Goal: Information Seeking & Learning: Learn about a topic

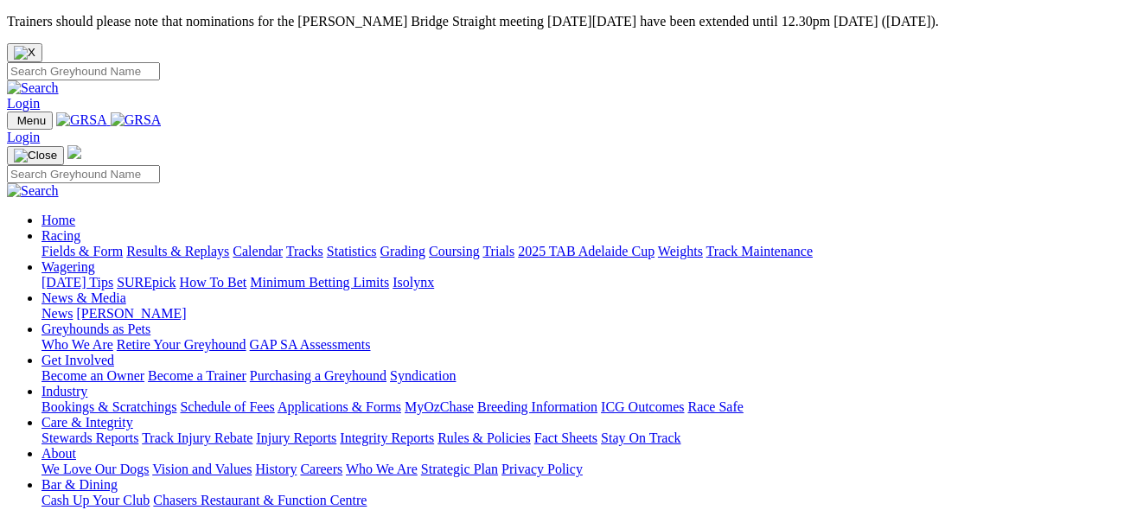
click at [80, 228] on link "Racing" at bounding box center [61, 235] width 39 height 15
click at [223, 244] on link "Results & Replays" at bounding box center [177, 251] width 103 height 15
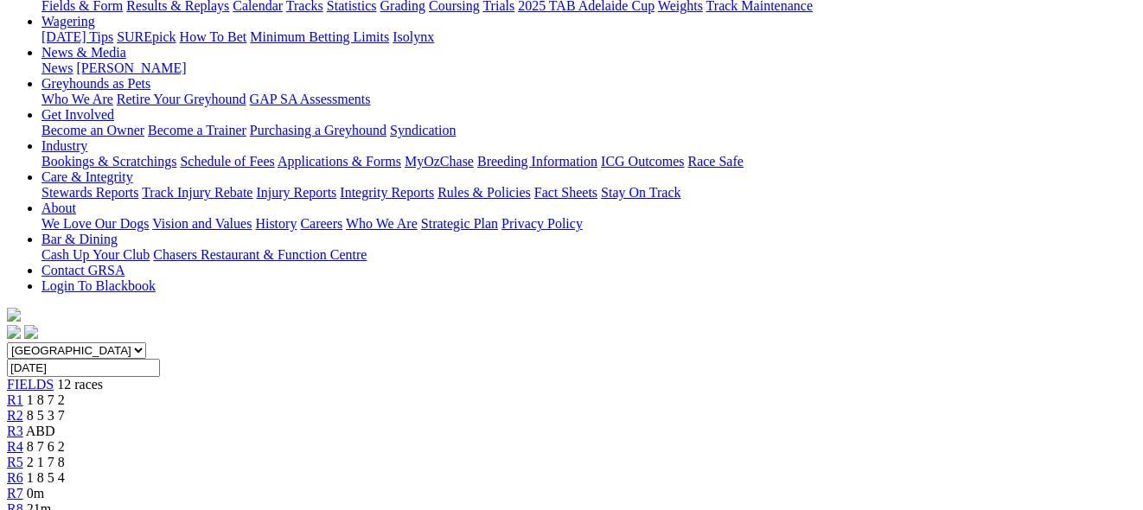
scroll to position [242, 0]
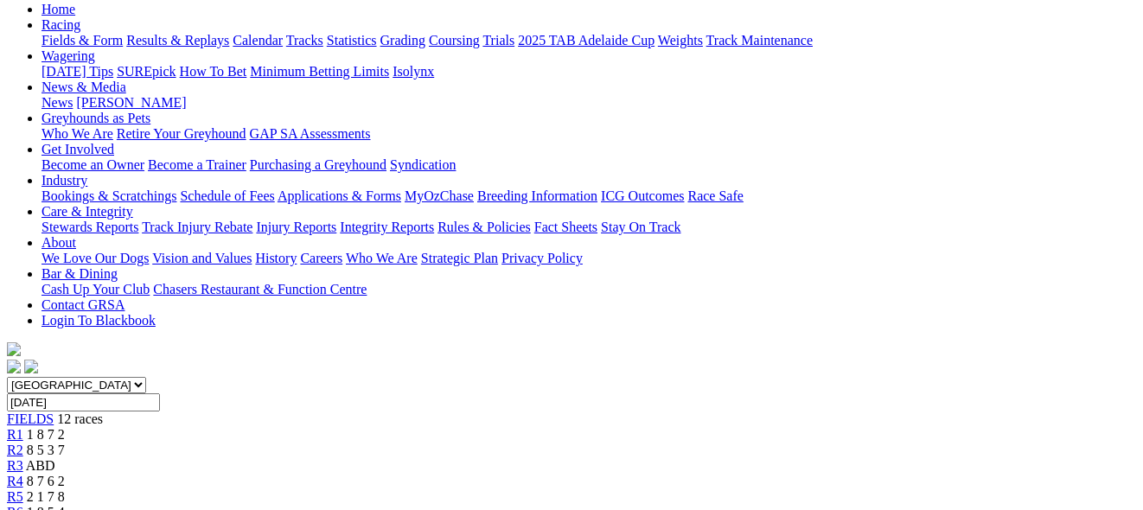
click at [23, 427] on span "R1" at bounding box center [15, 434] width 16 height 15
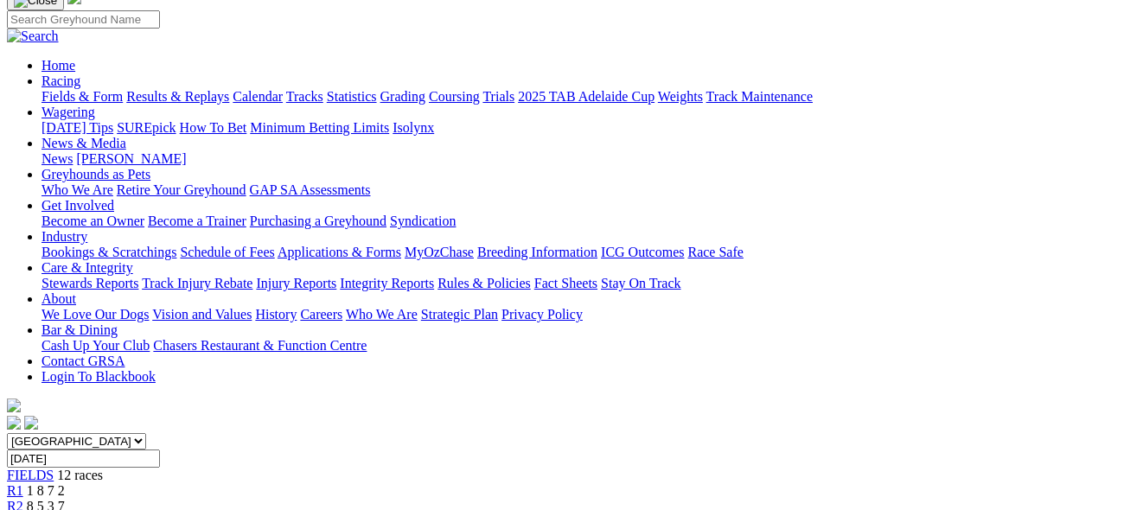
scroll to position [104, 0]
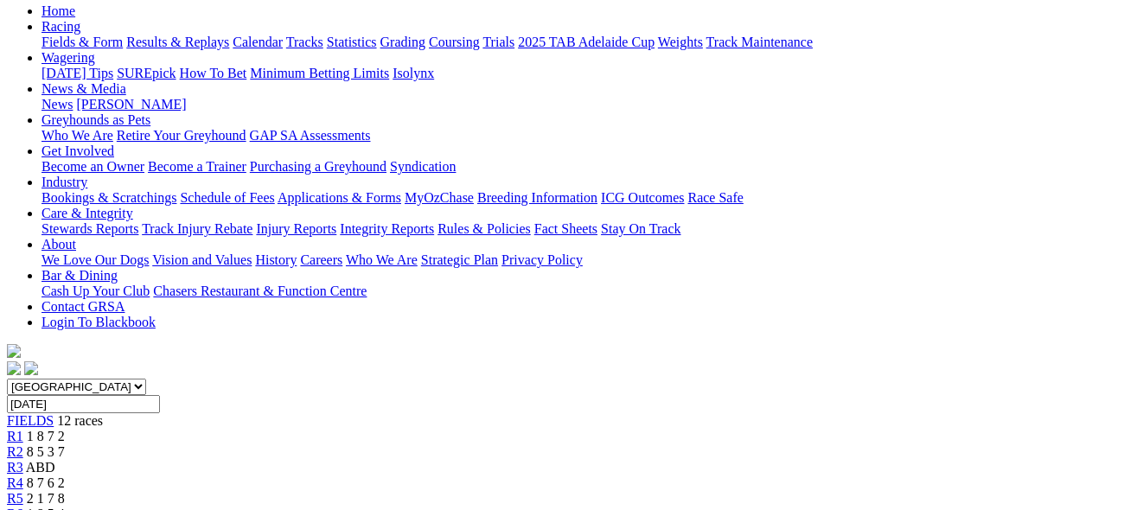
scroll to position [242, 0]
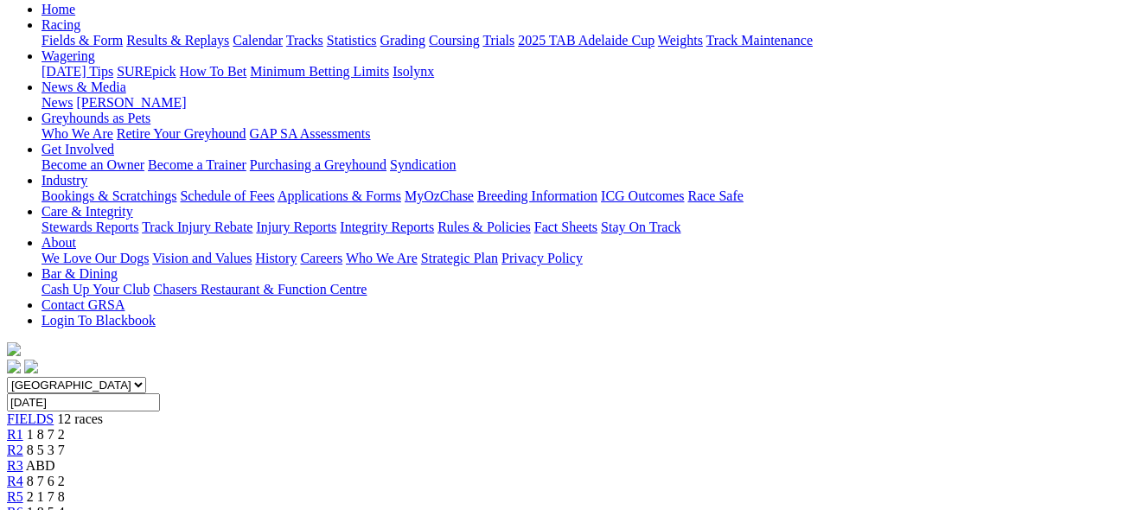
click at [55, 458] on span "ABD" at bounding box center [40, 465] width 29 height 15
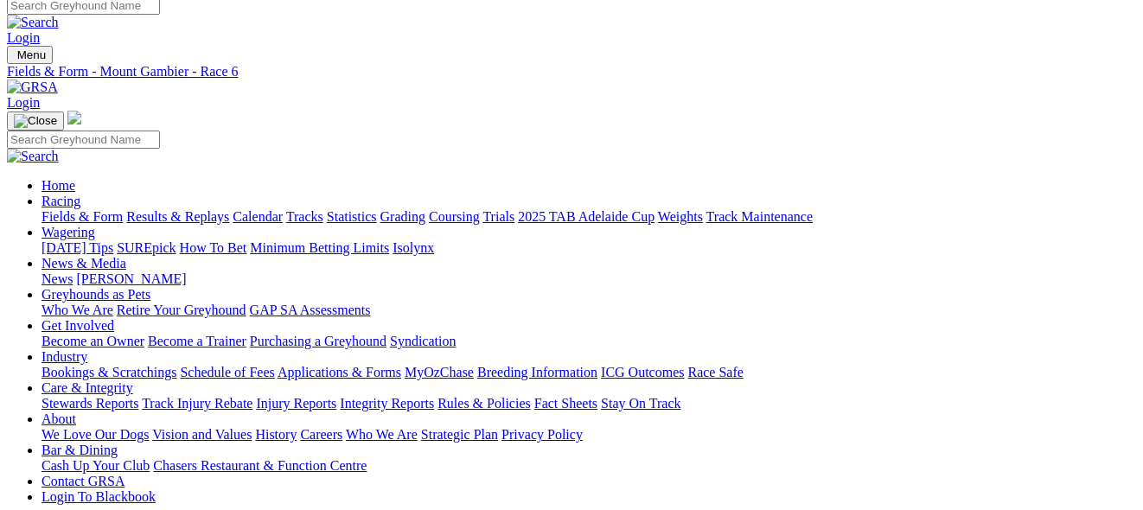
scroll to position [69, 0]
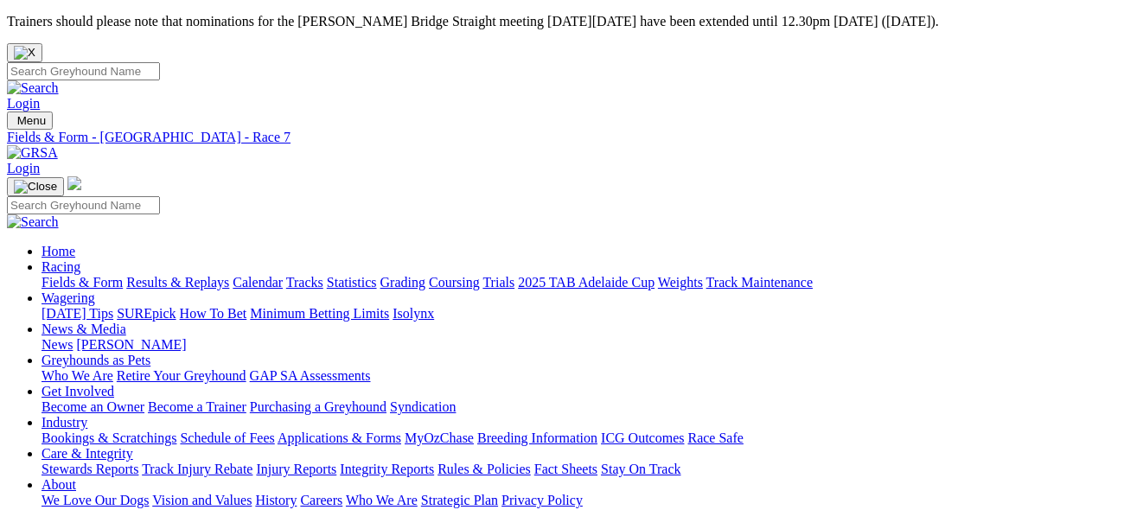
scroll to position [277, 0]
